Goal: Find specific page/section: Find specific page/section

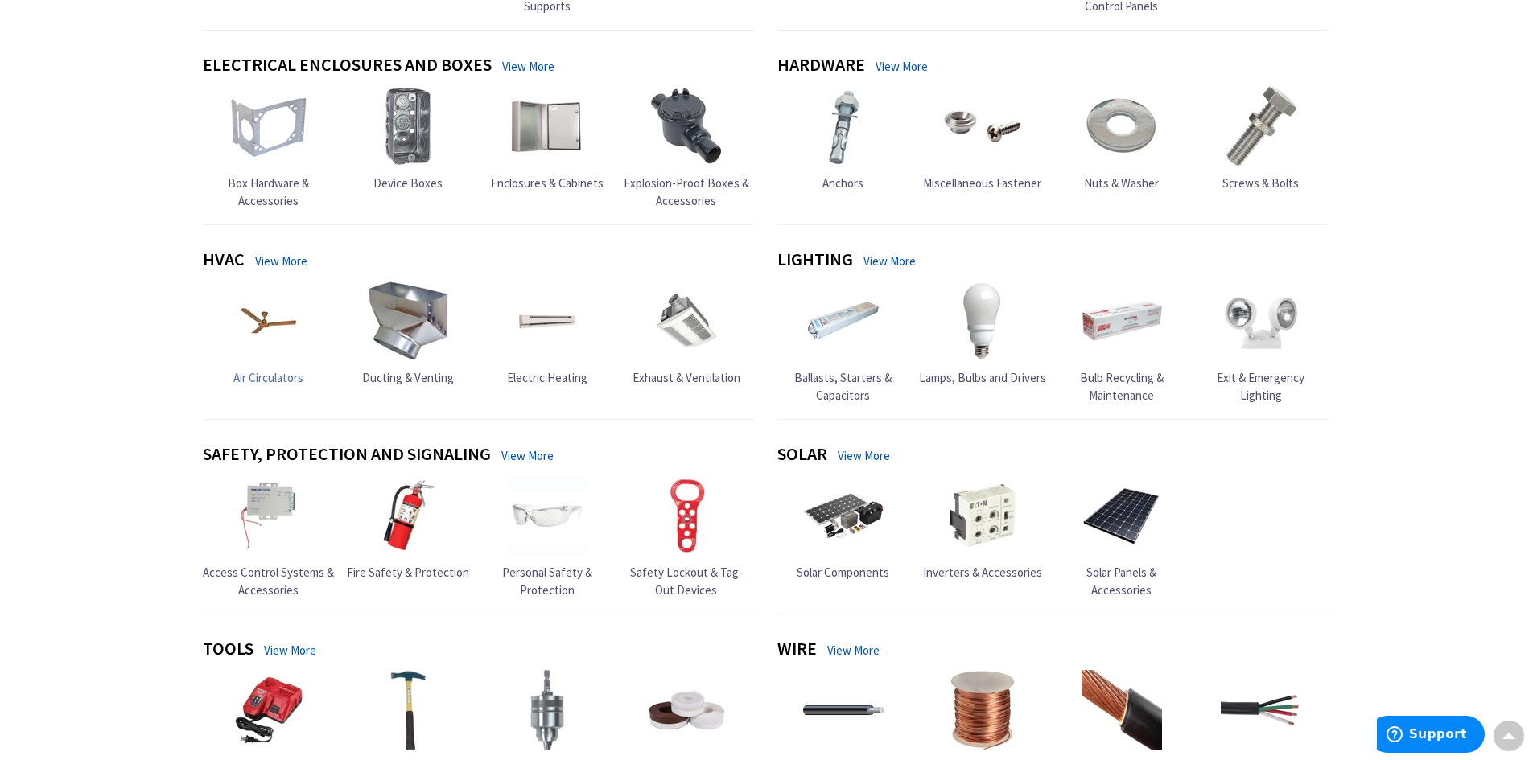
scroll to position [402, 0]
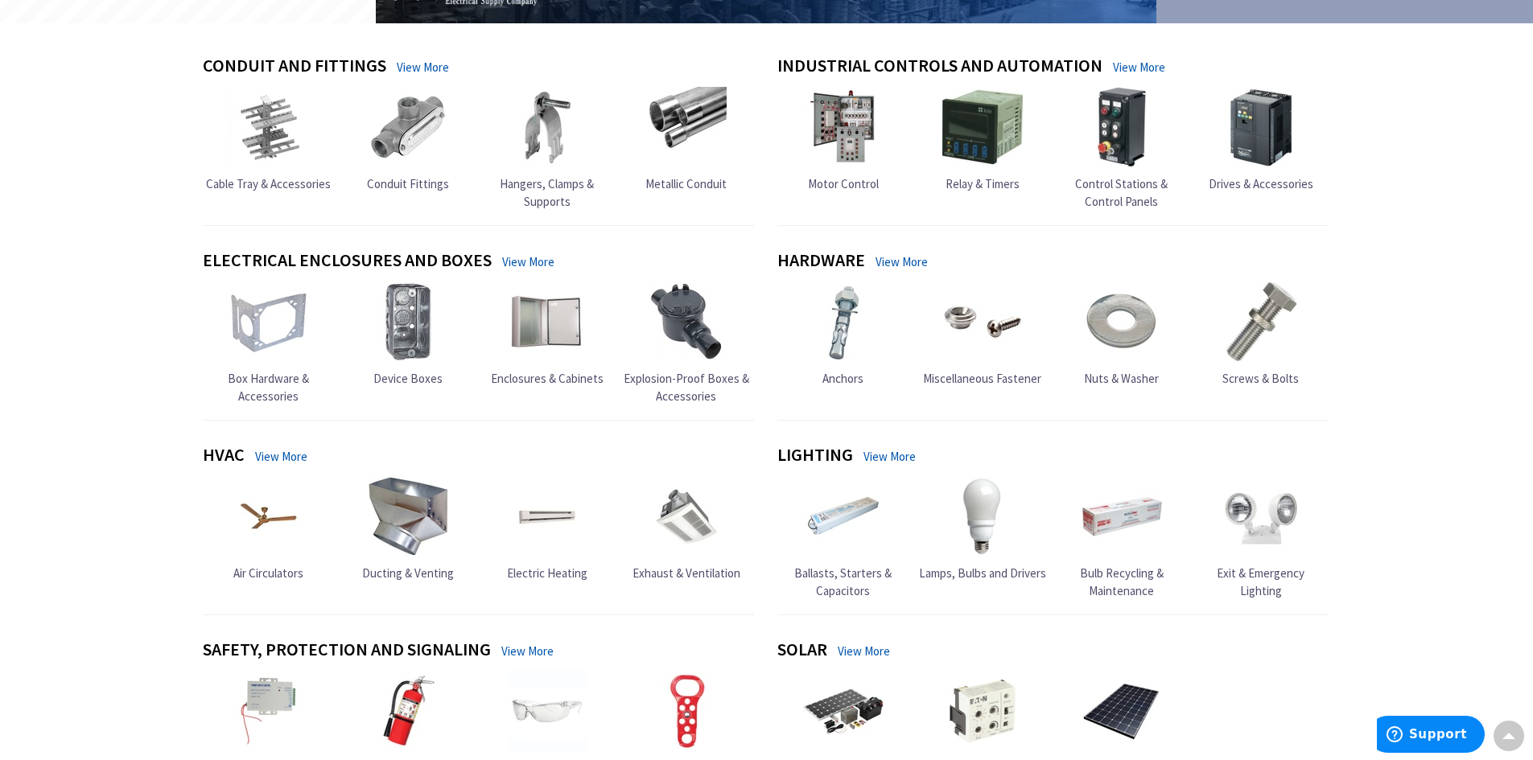
click at [527, 262] on link "View More" at bounding box center [528, 261] width 52 height 17
click at [521, 258] on link "View More" at bounding box center [528, 261] width 52 height 17
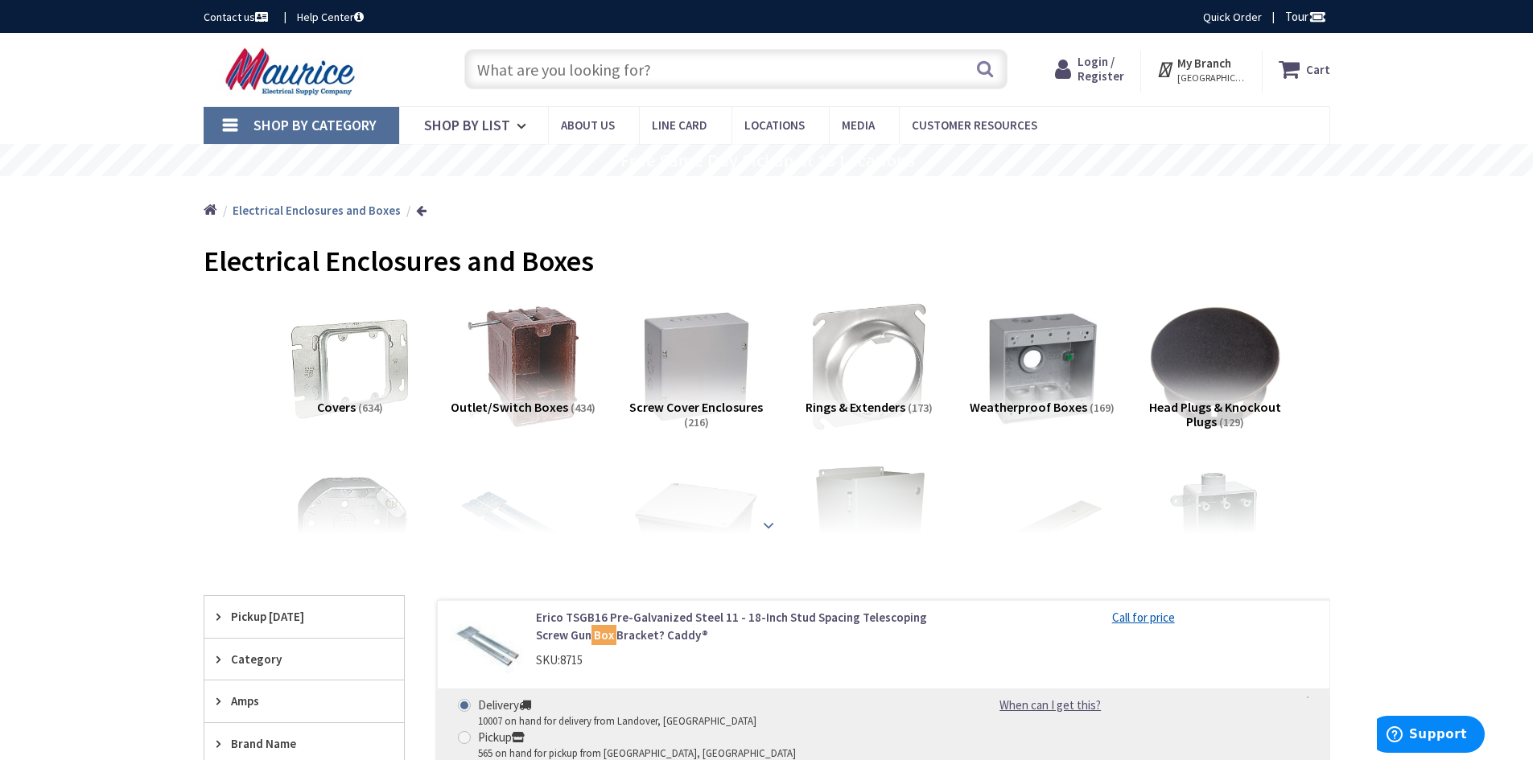
click at [764, 525] on strong at bounding box center [768, 526] width 19 height 18
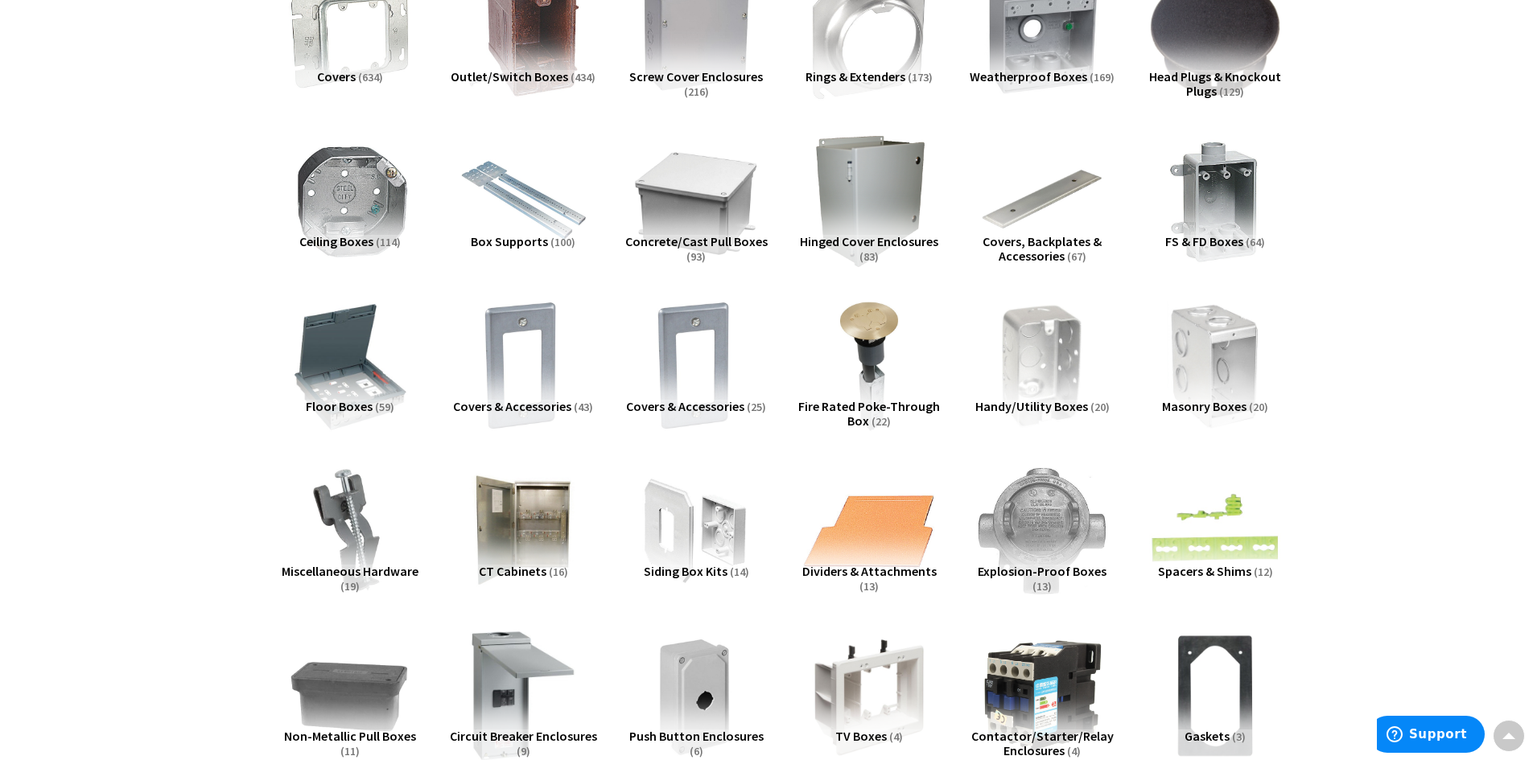
scroll to position [322, 0]
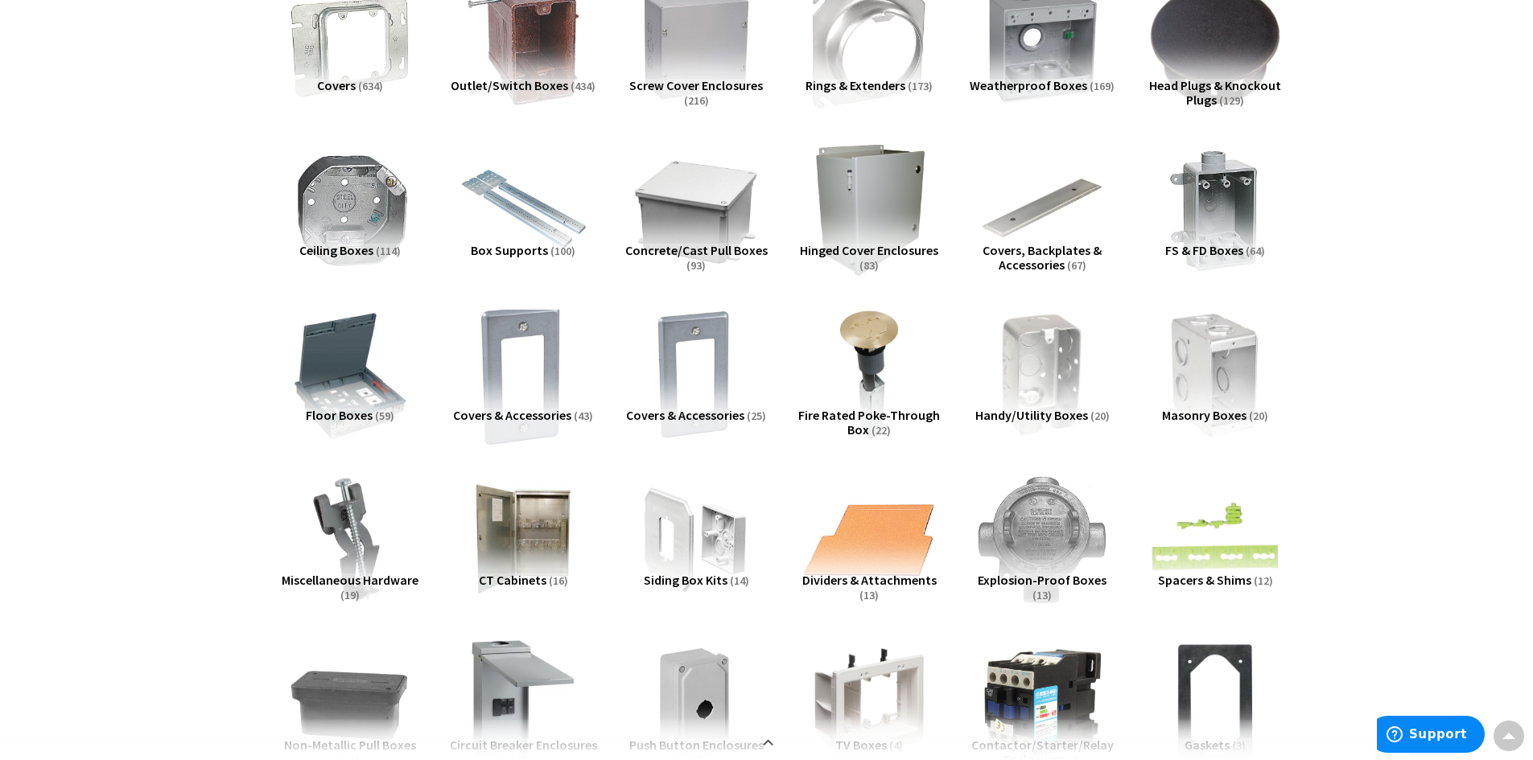
click at [501, 369] on img at bounding box center [523, 375] width 146 height 146
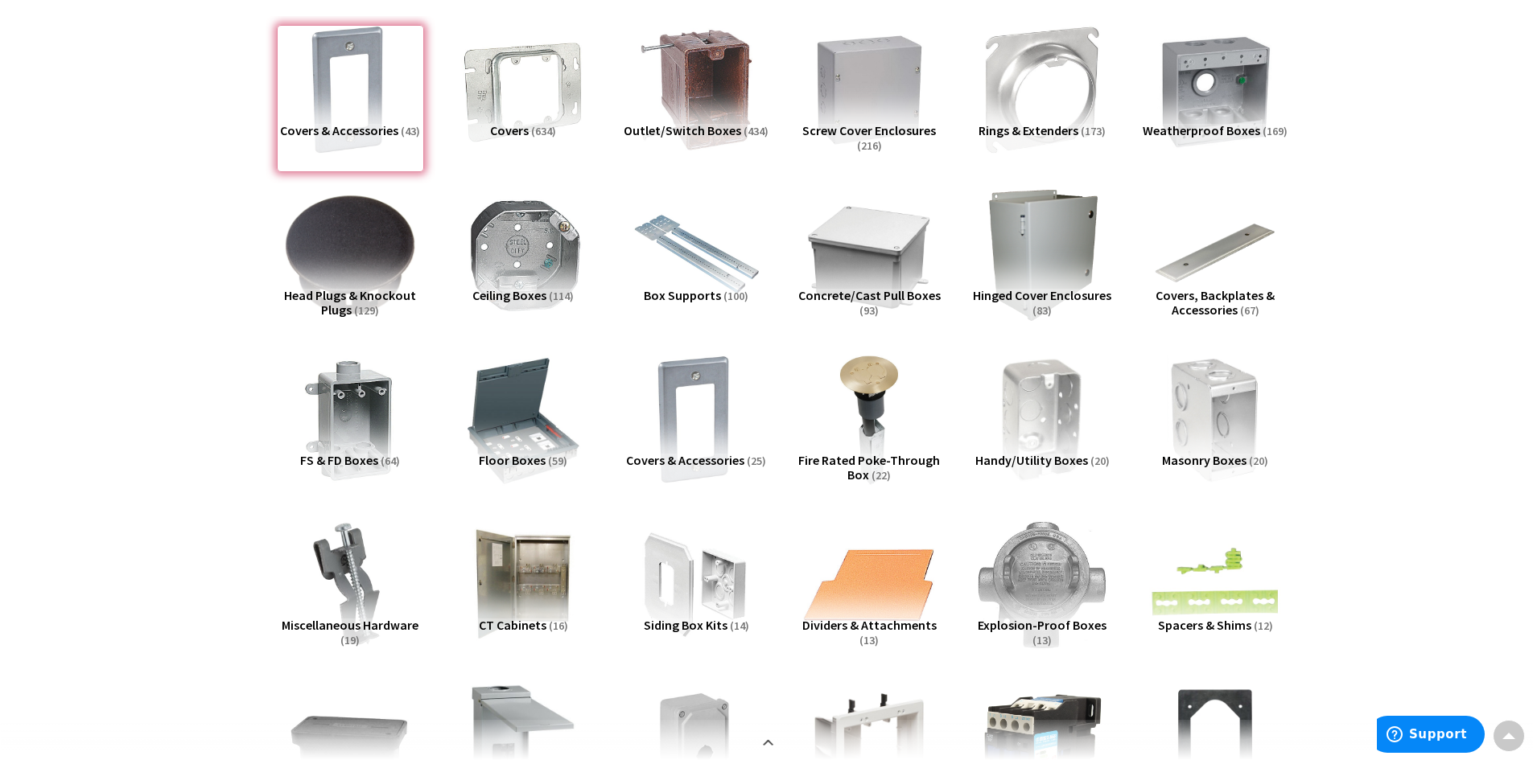
scroll to position [196, 0]
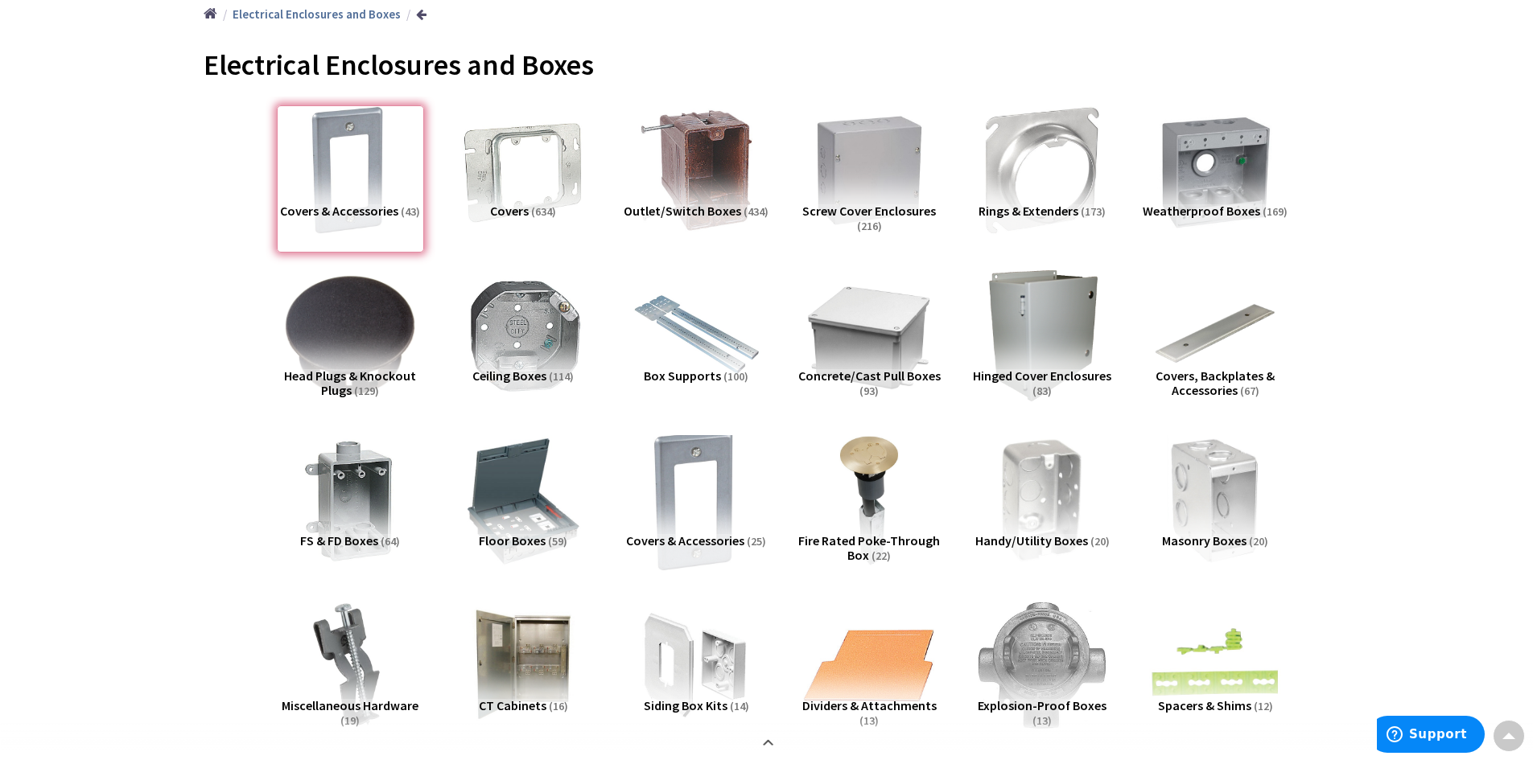
click at [700, 489] on img at bounding box center [696, 500] width 146 height 146
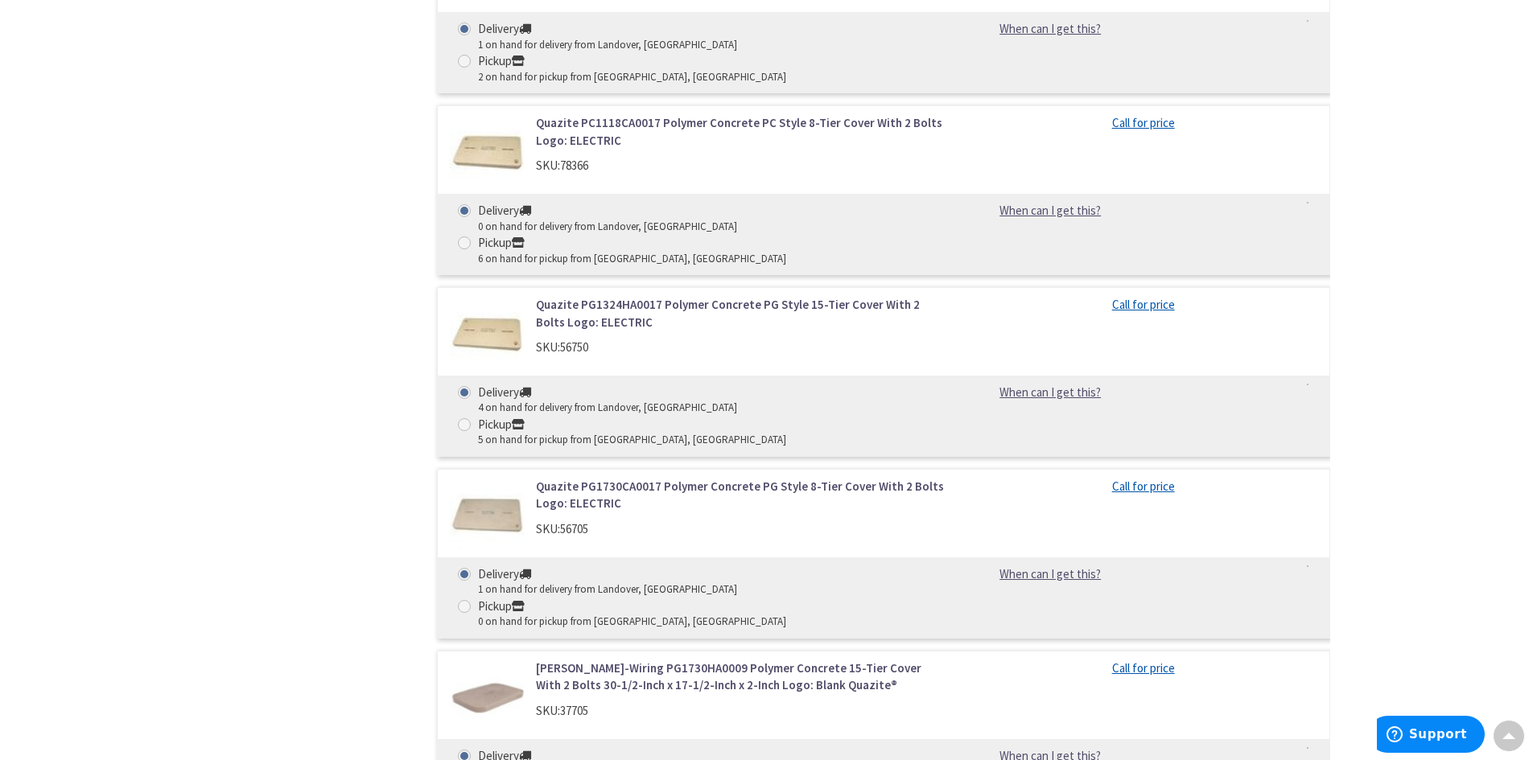
scroll to position [3496, 0]
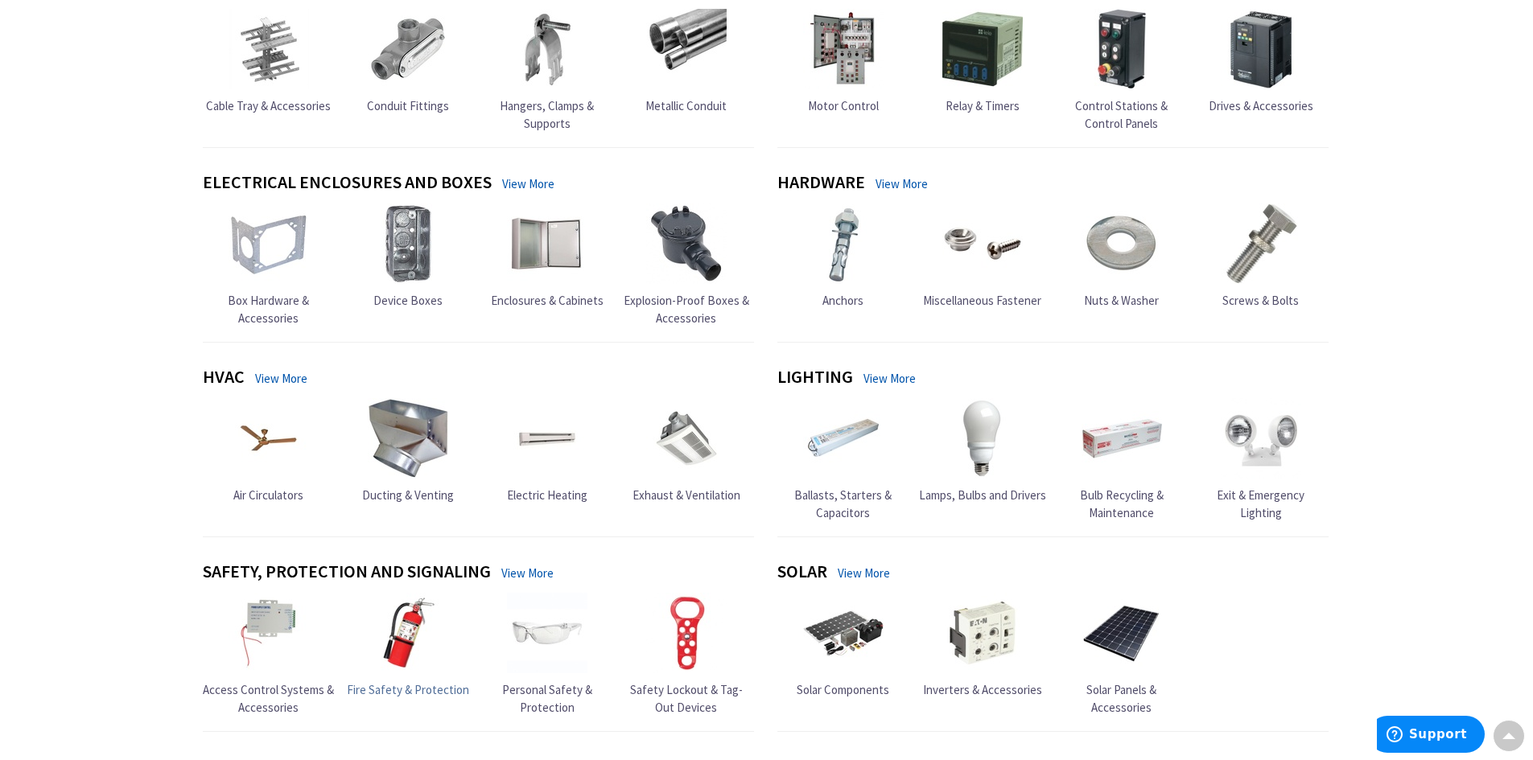
scroll to position [402, 0]
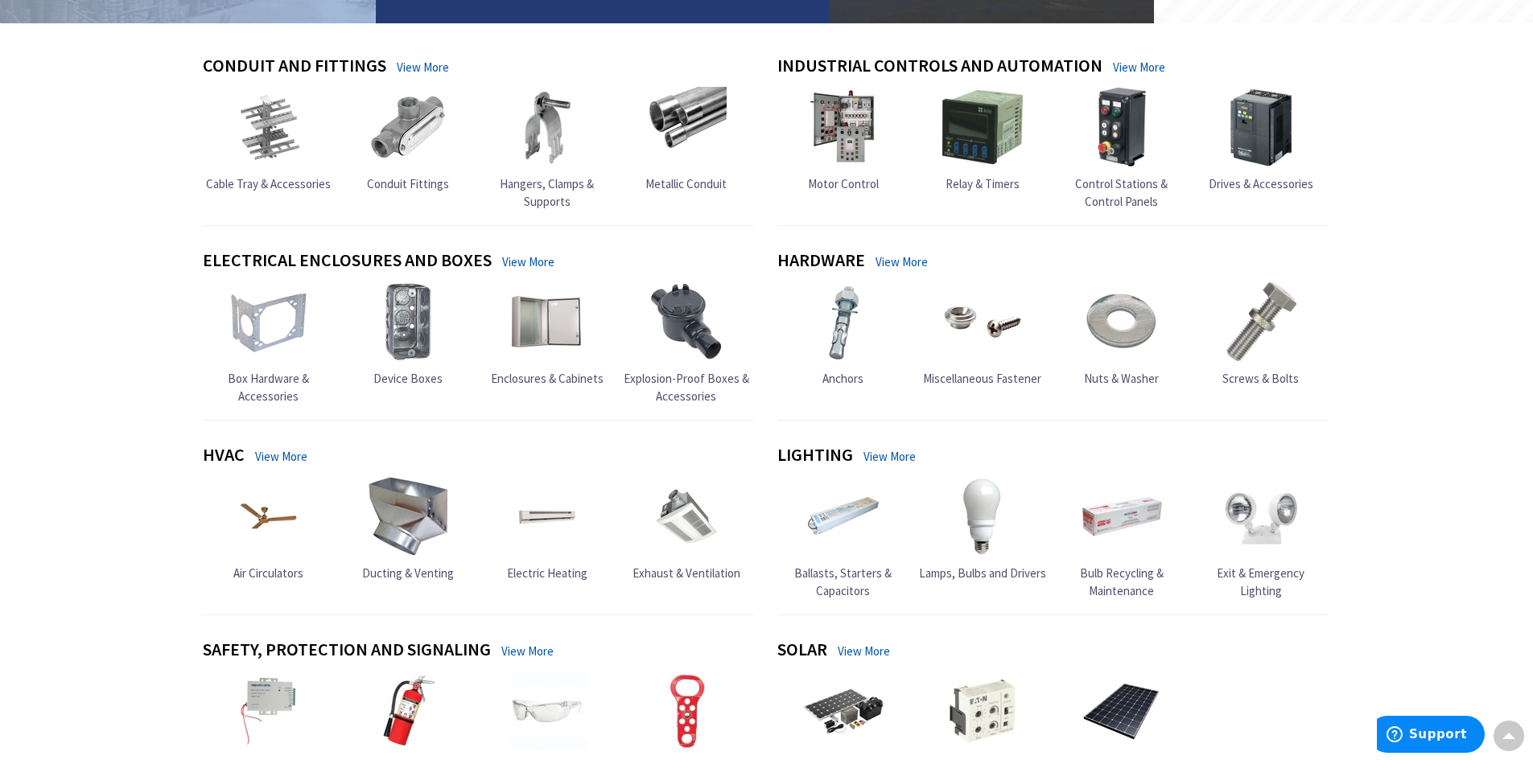
click at [541, 266] on link "View More" at bounding box center [528, 261] width 52 height 17
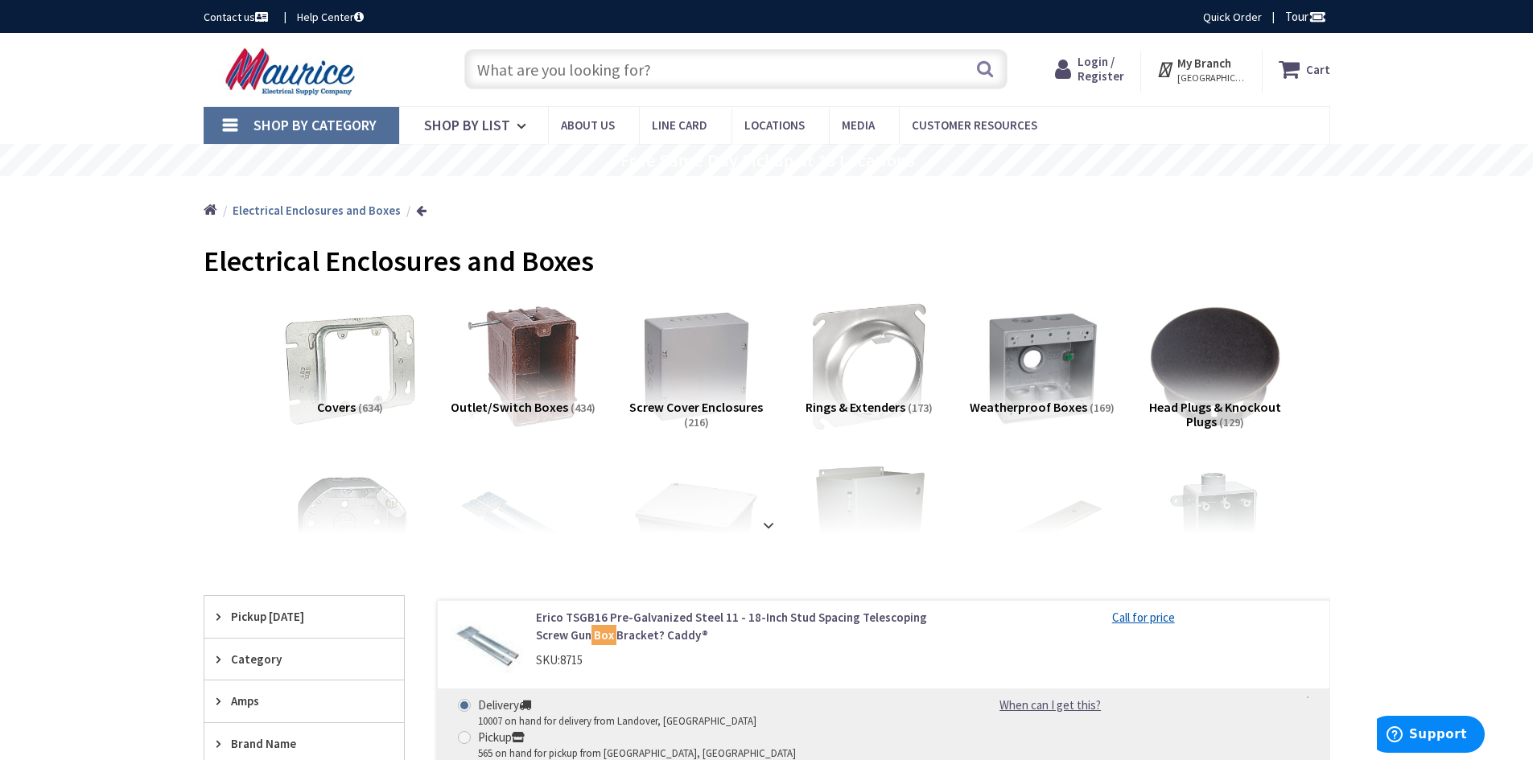
click at [366, 396] on img at bounding box center [350, 367] width 146 height 146
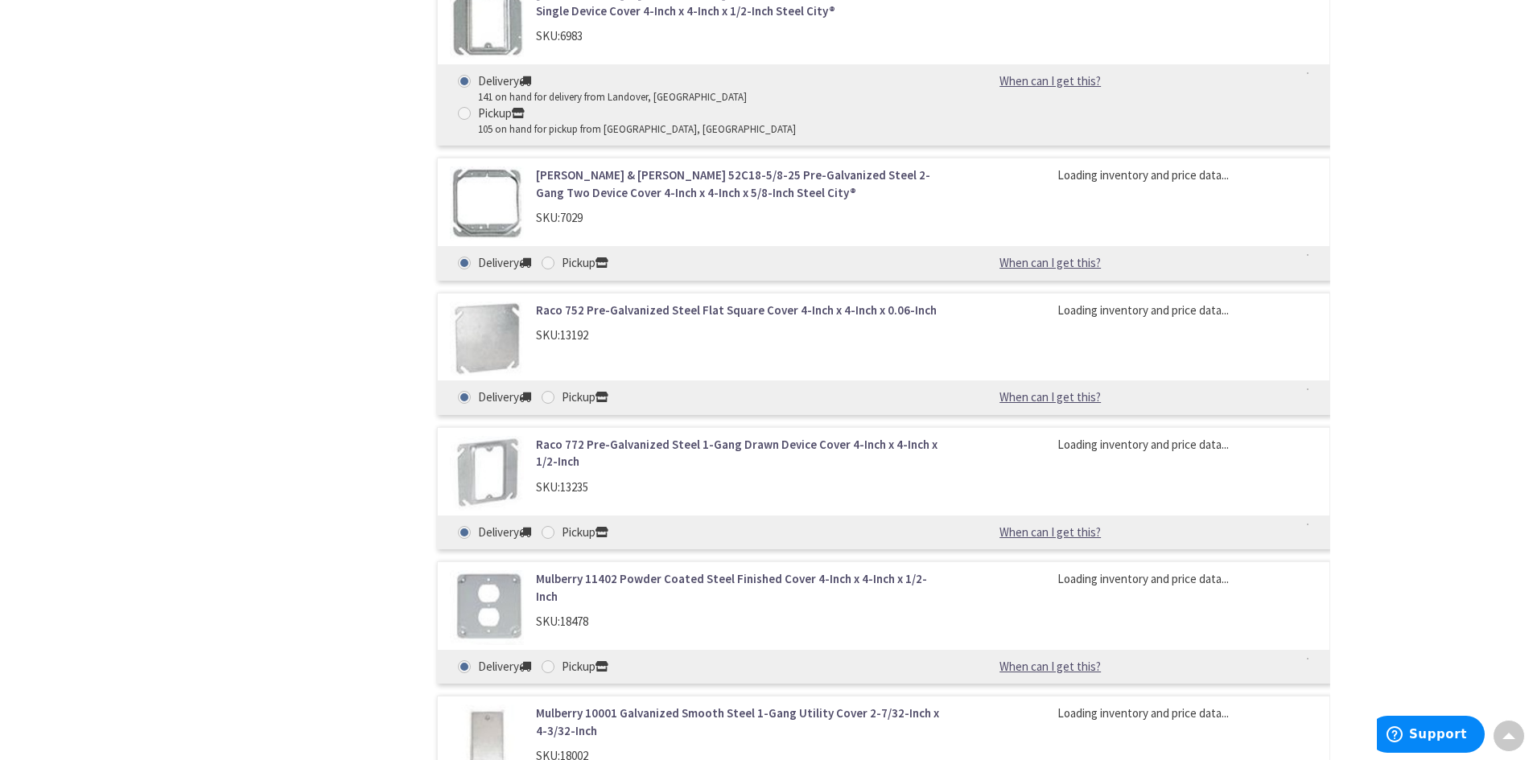
scroll to position [1371, 0]
